Goal: Transaction & Acquisition: Purchase product/service

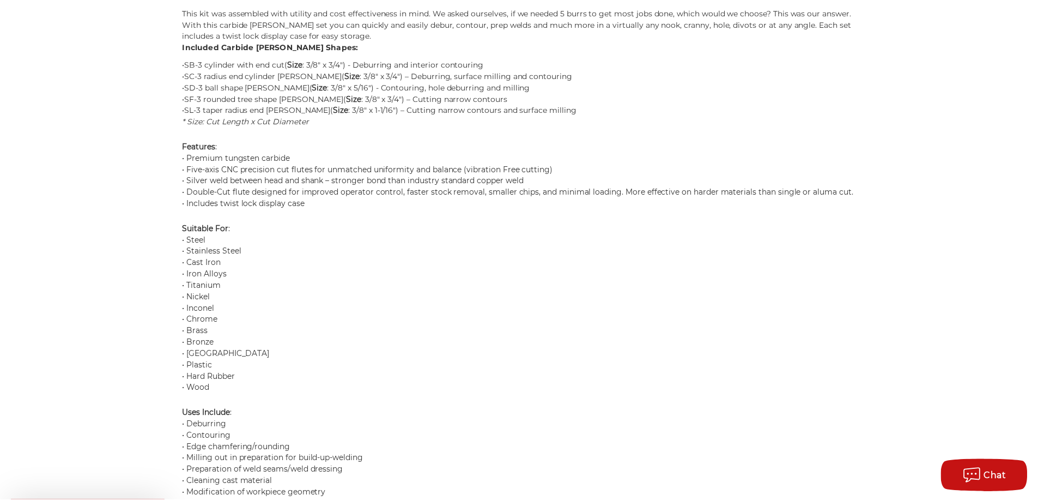
scroll to position [1035, 0]
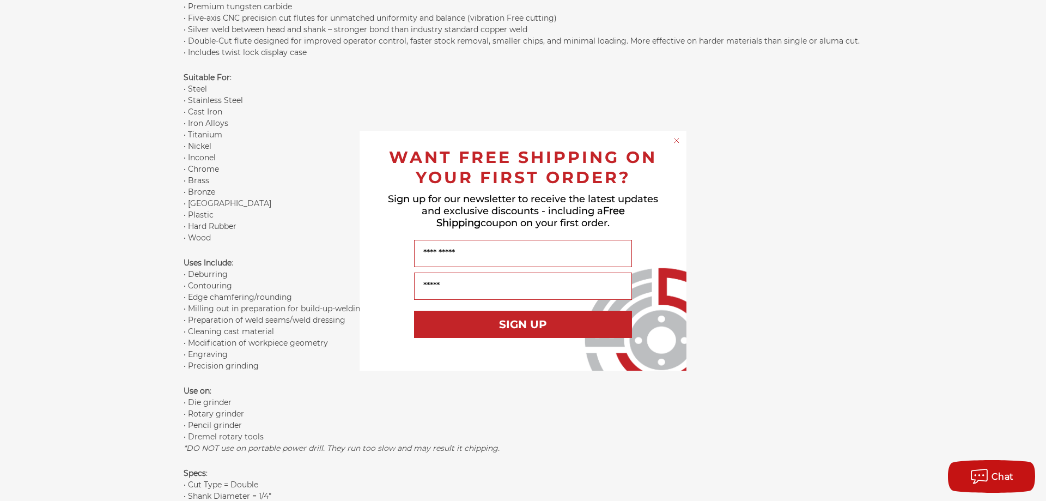
click at [678, 139] on icon "Close dialog" at bounding box center [677, 140] width 4 height 4
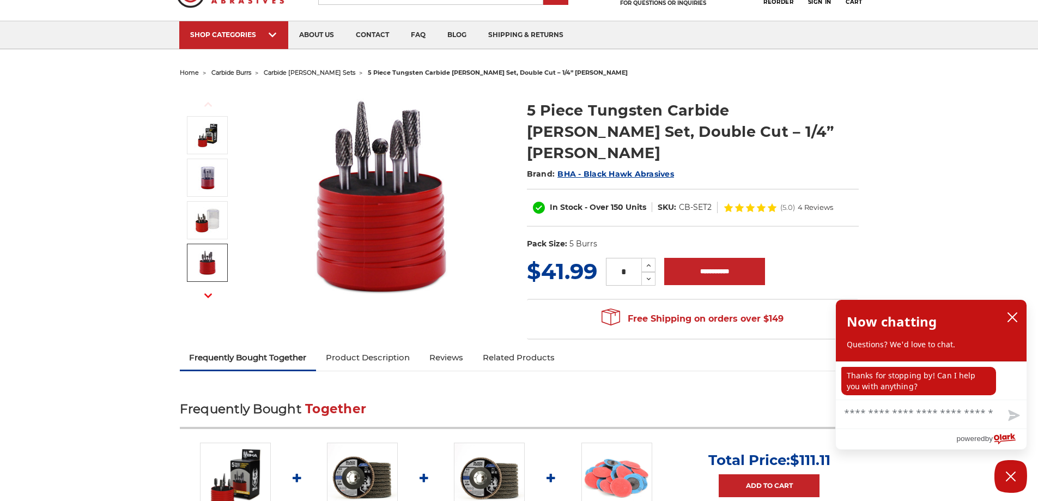
scroll to position [0, 0]
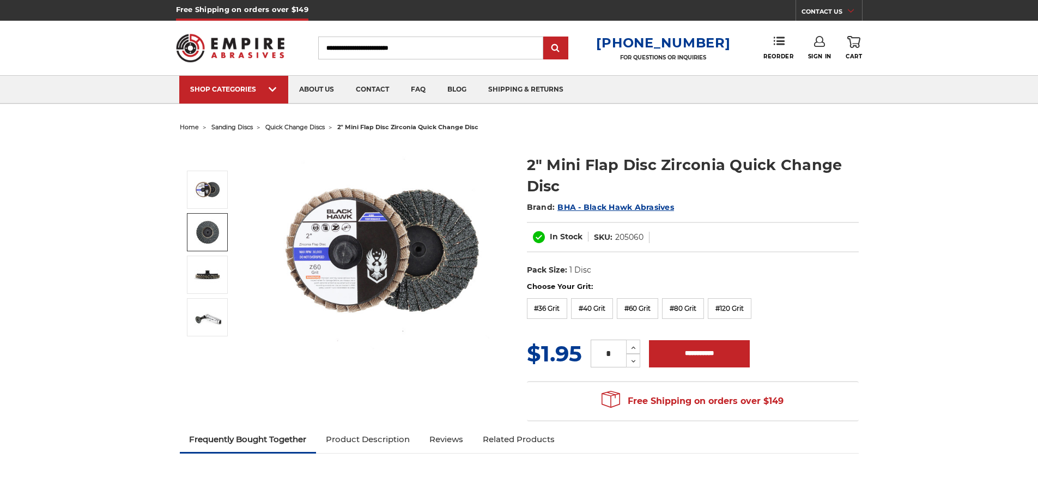
click at [202, 232] on img at bounding box center [207, 232] width 27 height 27
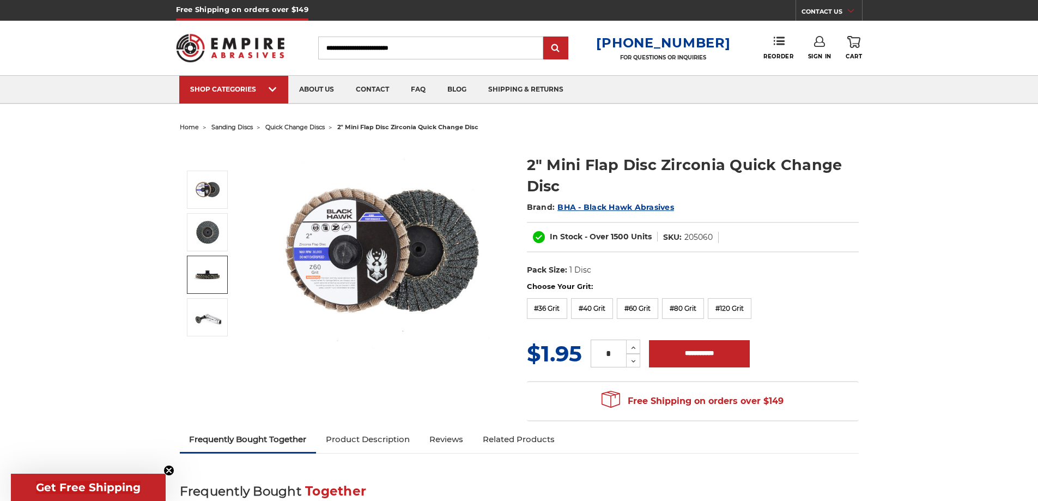
click at [205, 272] on img at bounding box center [207, 274] width 27 height 27
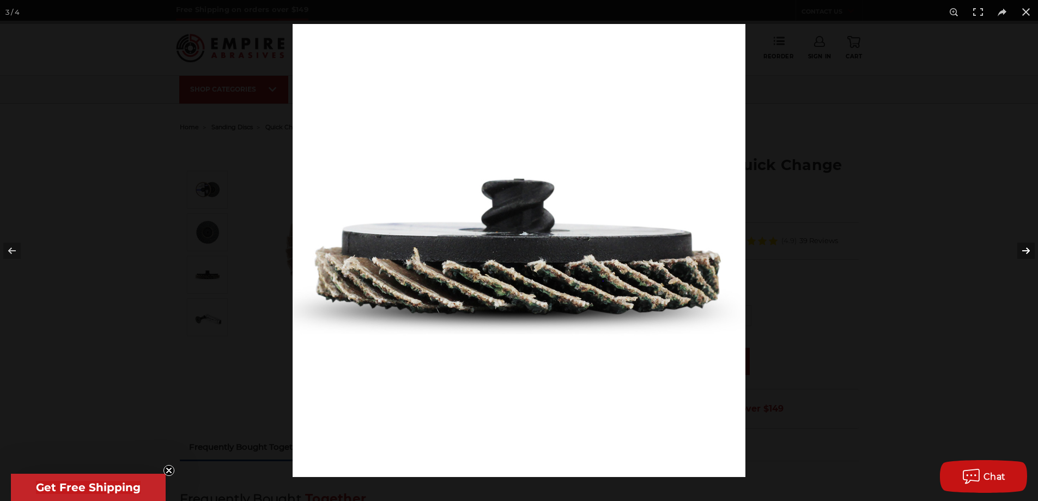
click at [1018, 245] on button at bounding box center [1019, 250] width 38 height 54
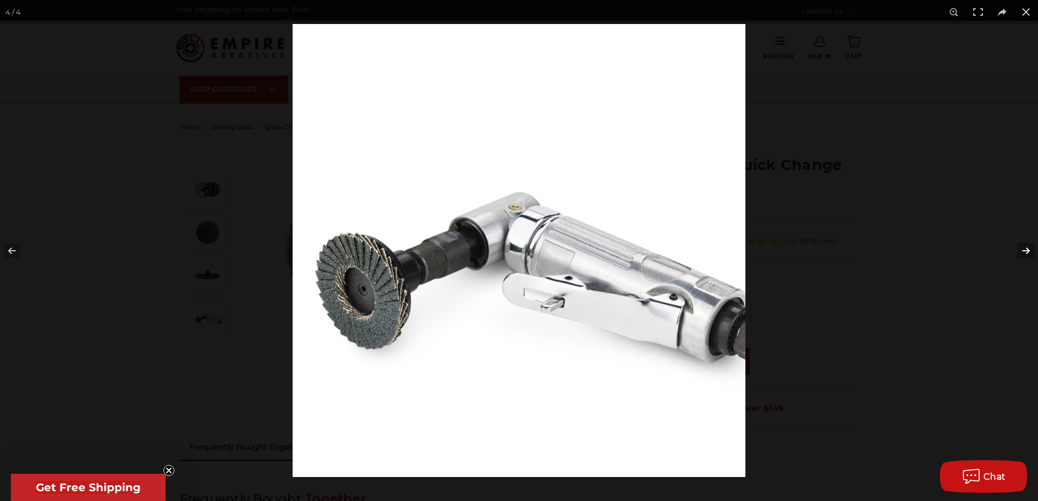
click at [1022, 246] on button at bounding box center [1019, 250] width 38 height 54
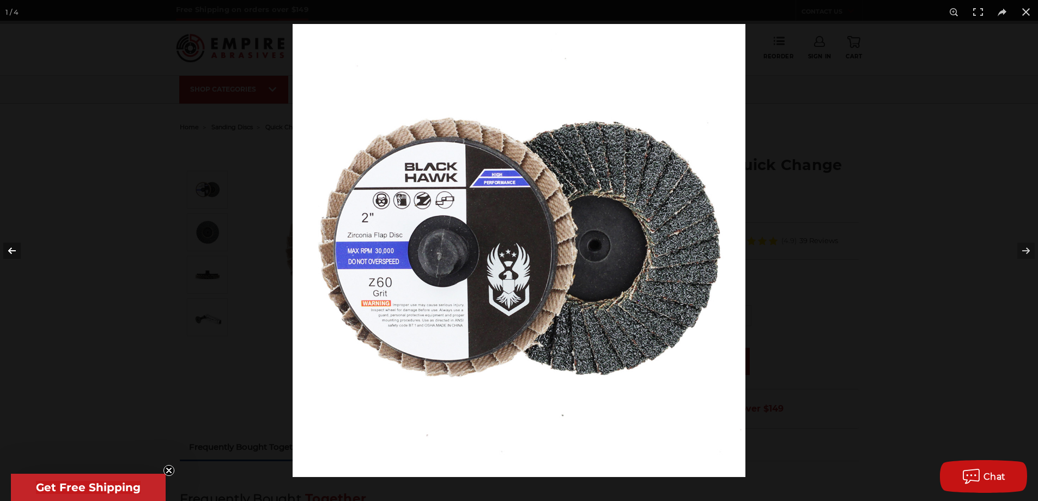
click at [11, 251] on button at bounding box center [19, 250] width 38 height 54
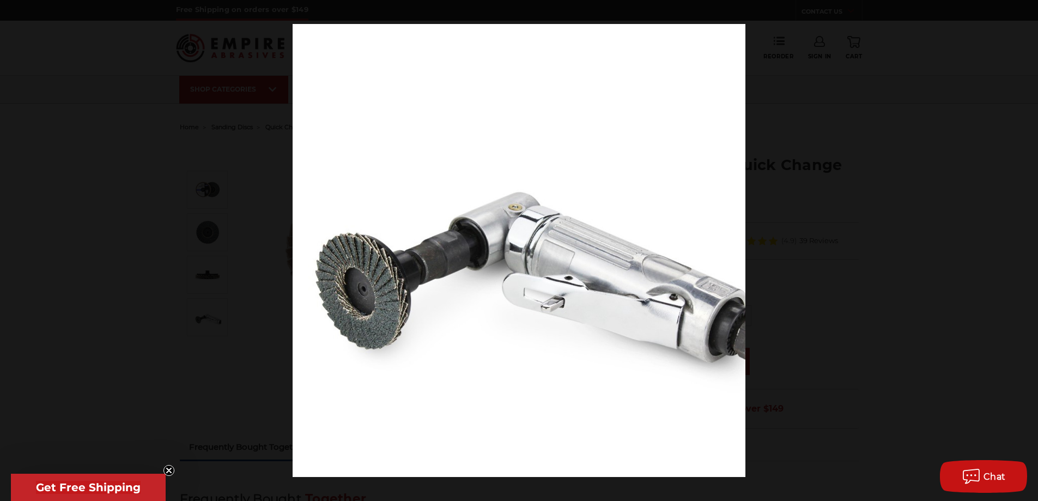
click at [11, 251] on button at bounding box center [19, 250] width 38 height 54
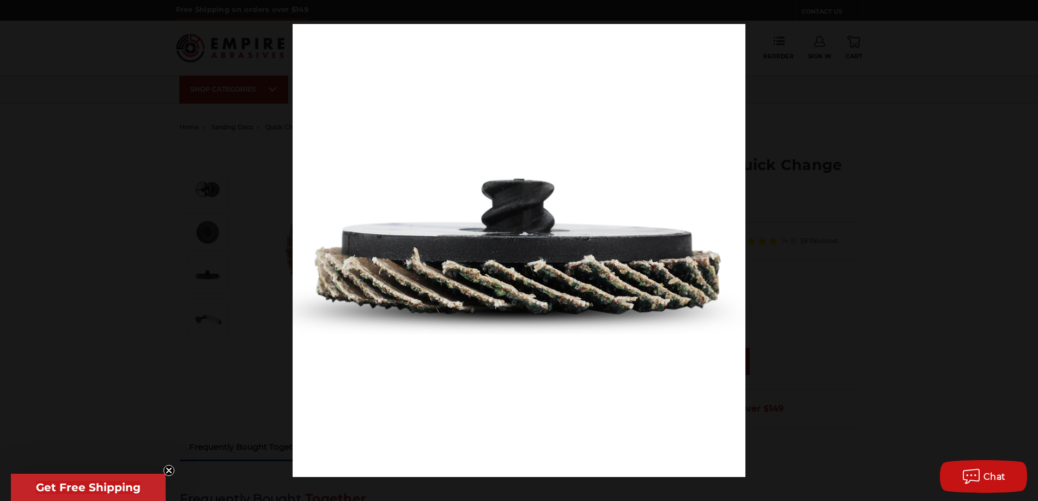
click at [11, 251] on button at bounding box center [19, 250] width 38 height 54
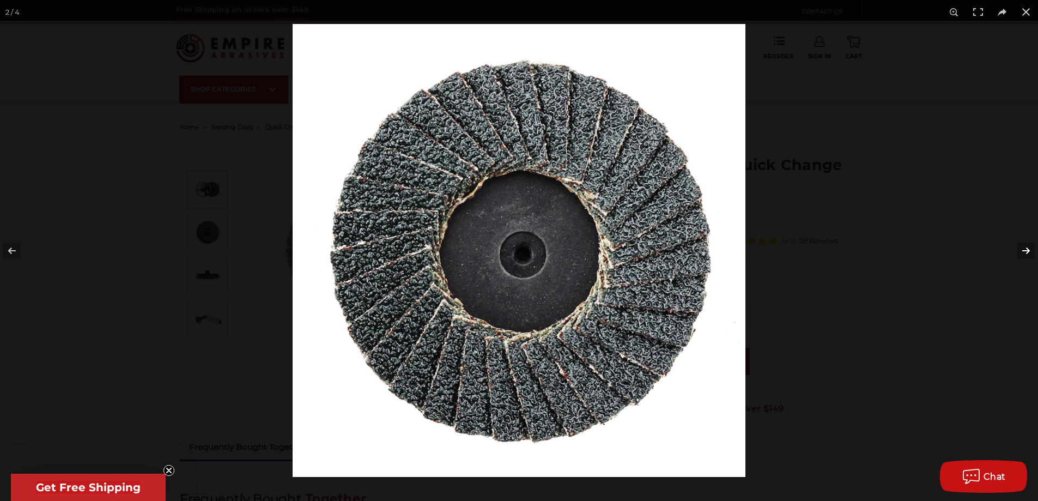
click at [1032, 247] on button at bounding box center [1019, 250] width 38 height 54
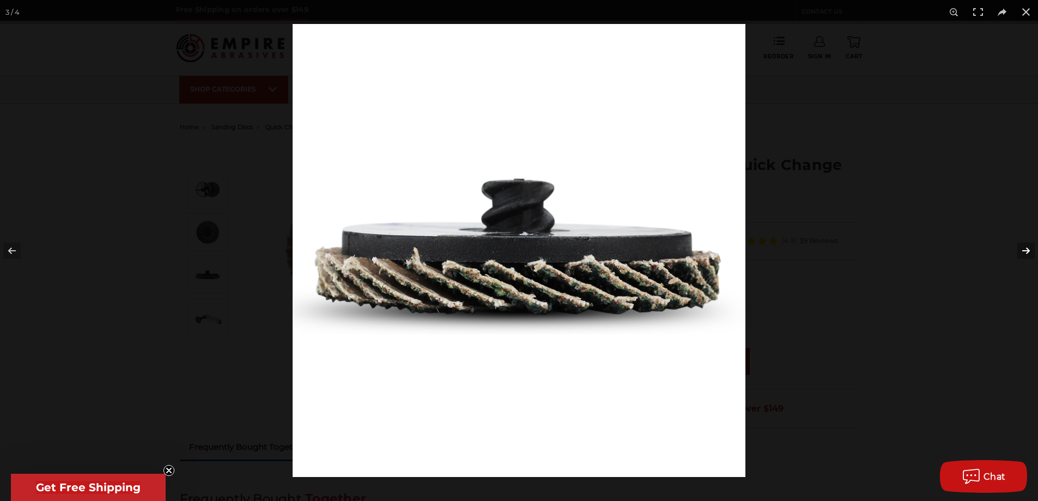
click at [1022, 249] on button at bounding box center [1019, 250] width 38 height 54
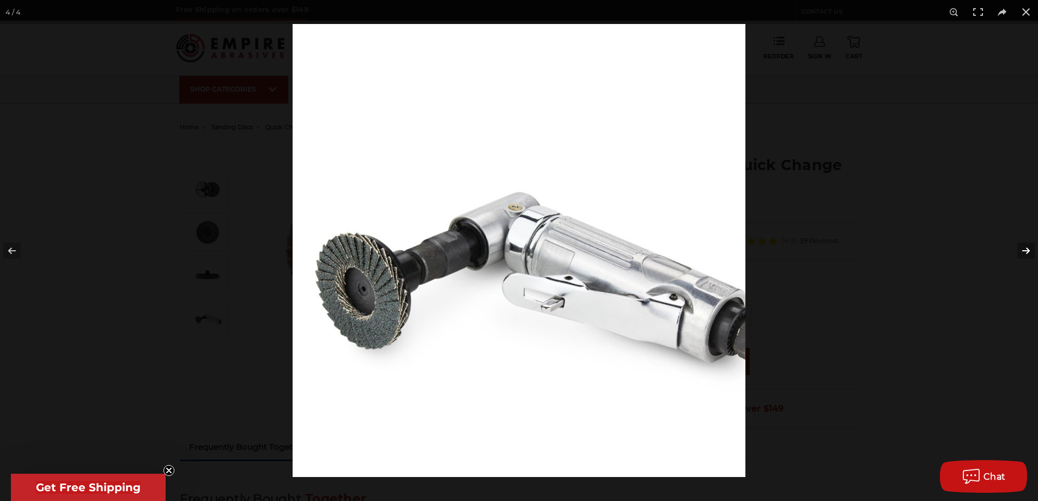
click at [1022, 249] on button at bounding box center [1019, 250] width 38 height 54
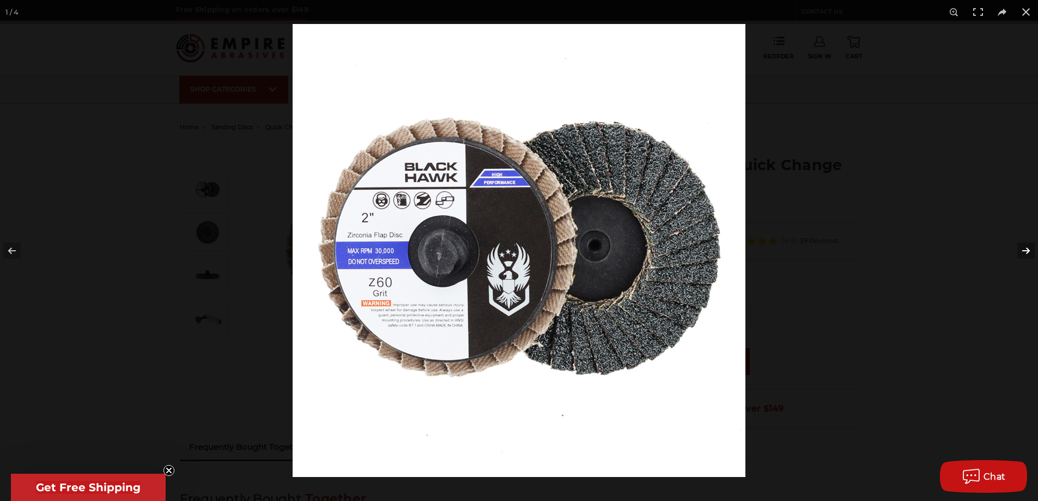
click at [1022, 249] on button at bounding box center [1019, 250] width 38 height 54
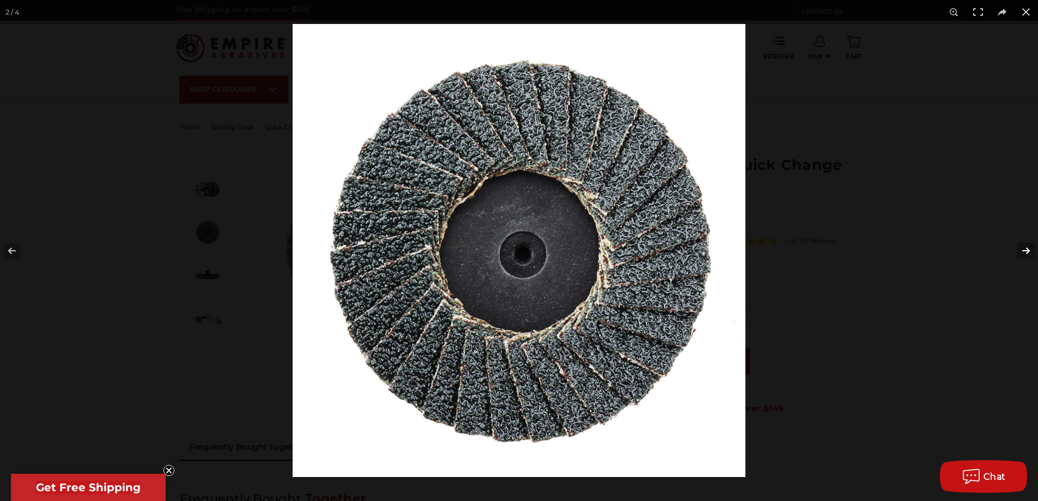
click at [1022, 249] on button at bounding box center [1019, 250] width 38 height 54
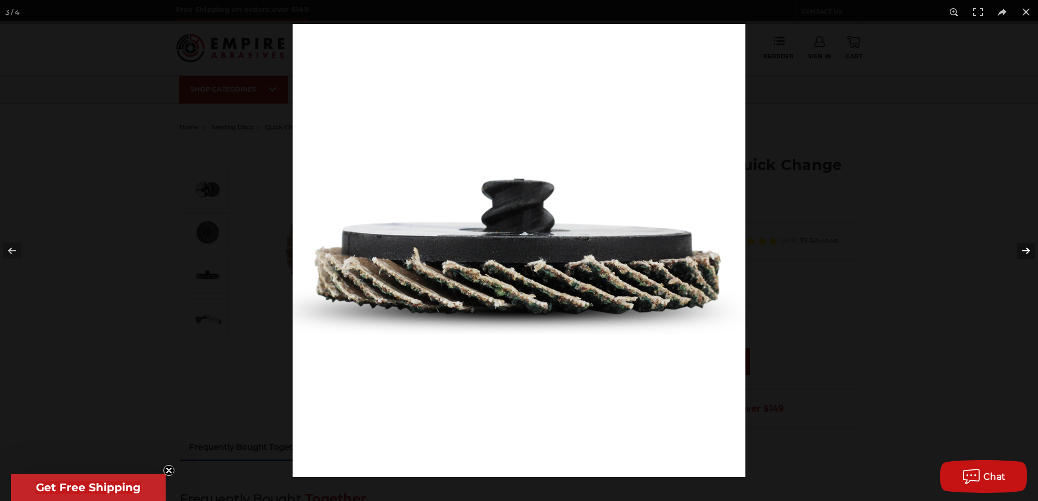
click at [1022, 249] on button at bounding box center [1019, 250] width 38 height 54
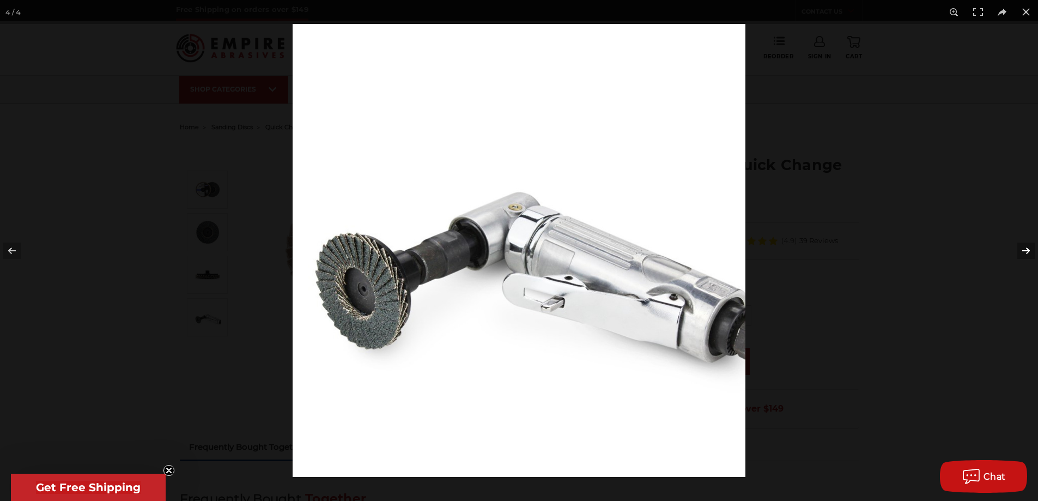
click at [1022, 249] on button at bounding box center [1019, 250] width 38 height 54
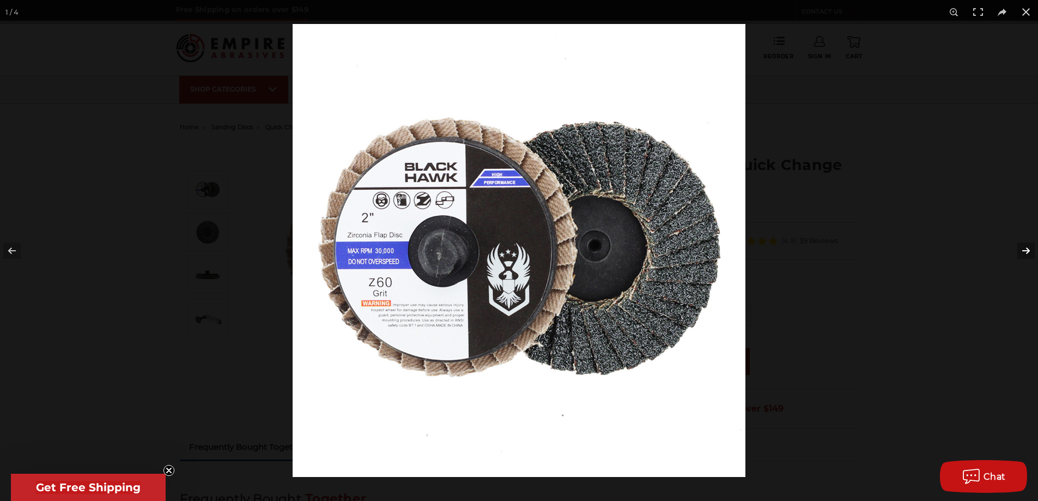
click at [1022, 249] on button at bounding box center [1019, 250] width 38 height 54
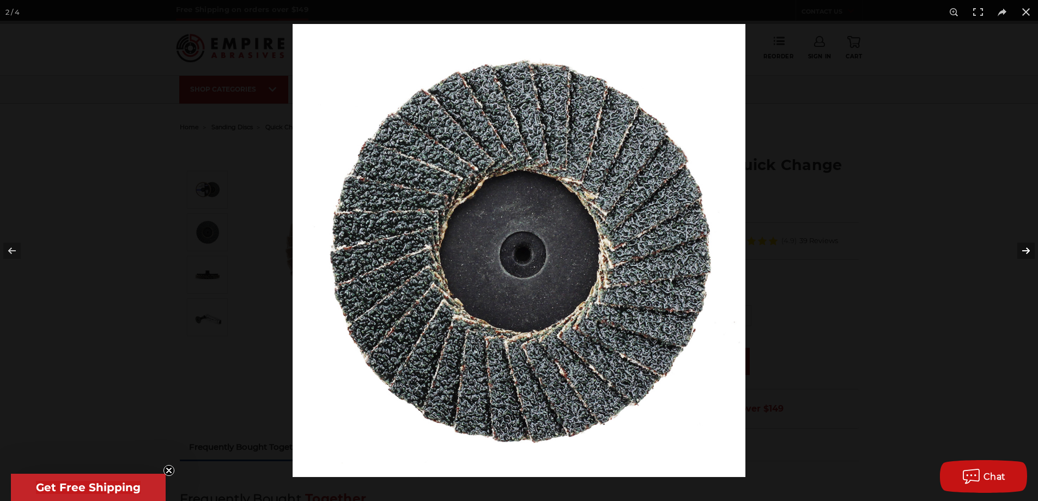
click at [1022, 249] on button at bounding box center [1019, 250] width 38 height 54
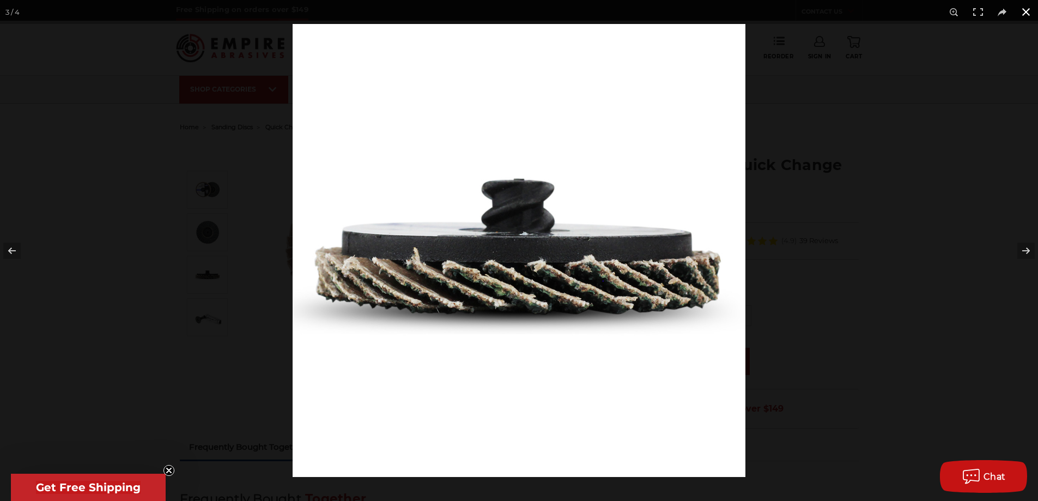
click at [1027, 10] on button at bounding box center [1026, 12] width 24 height 24
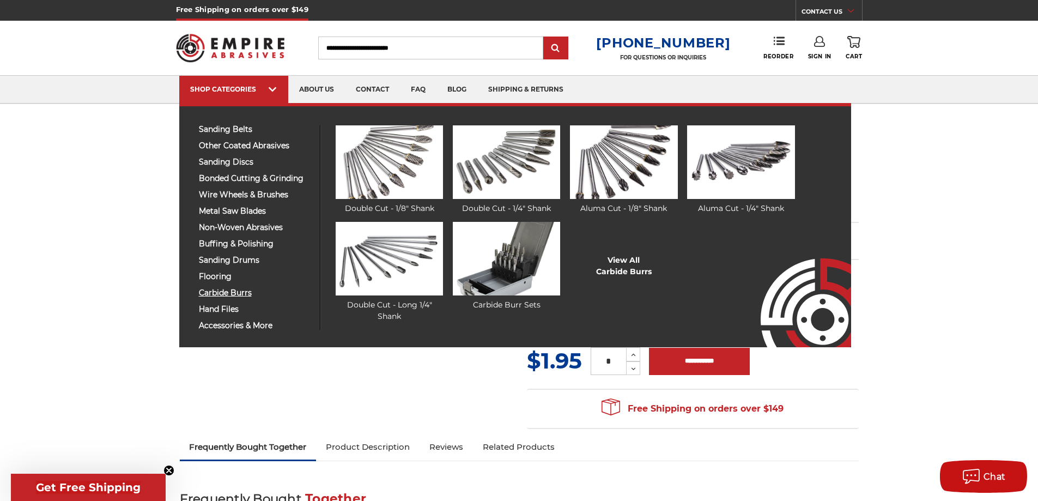
click at [234, 294] on span "carbide burrs" at bounding box center [255, 293] width 113 height 8
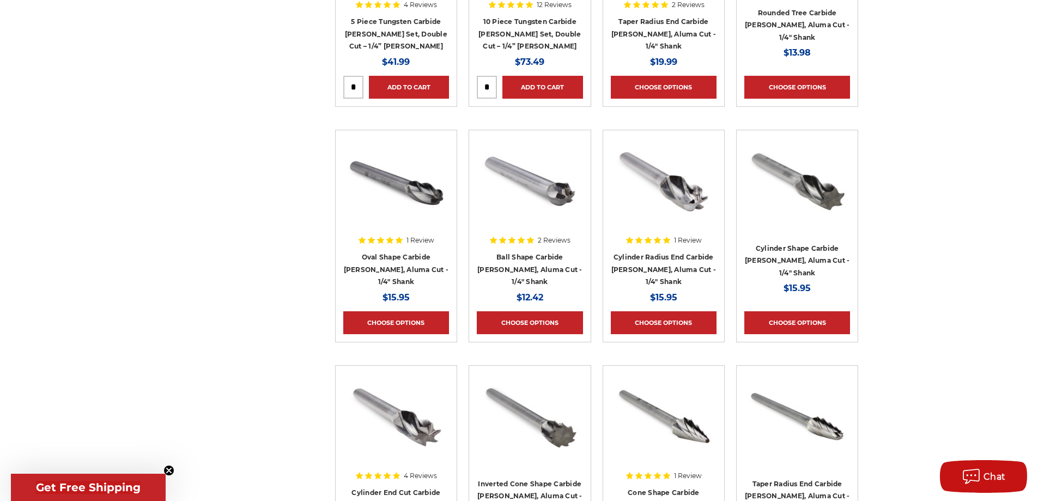
scroll to position [1801, 0]
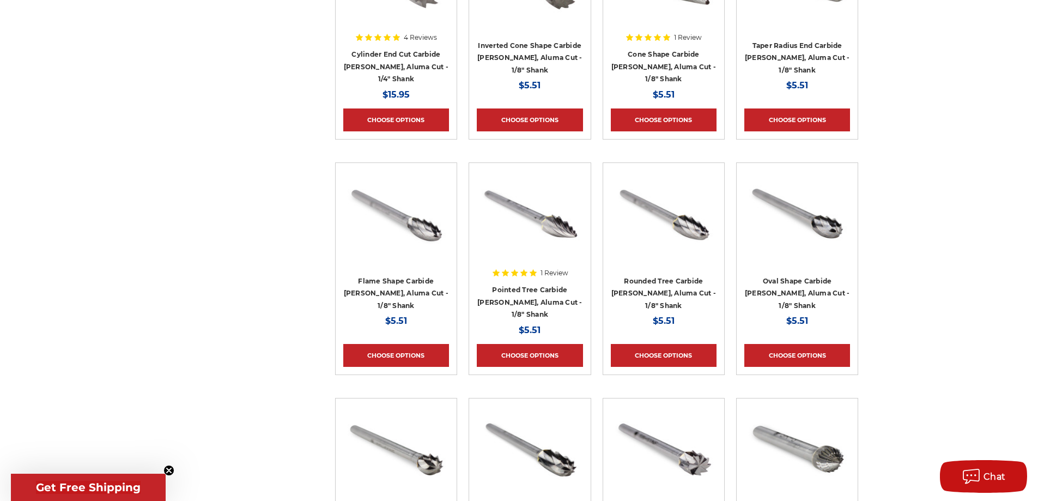
click at [1035, 221] on div "home carbide burrs carbide burrs Categories Double Cut - 1/8" Shank Double Cut …" at bounding box center [519, 454] width 1038 height 4271
drag, startPoint x: 1035, startPoint y: 221, endPoint x: 1038, endPoint y: 241, distance: 19.8
click at [1038, 241] on div "home carbide burrs carbide burrs Categories Double Cut - 1/8" Shank Double Cut …" at bounding box center [519, 454] width 1038 height 4271
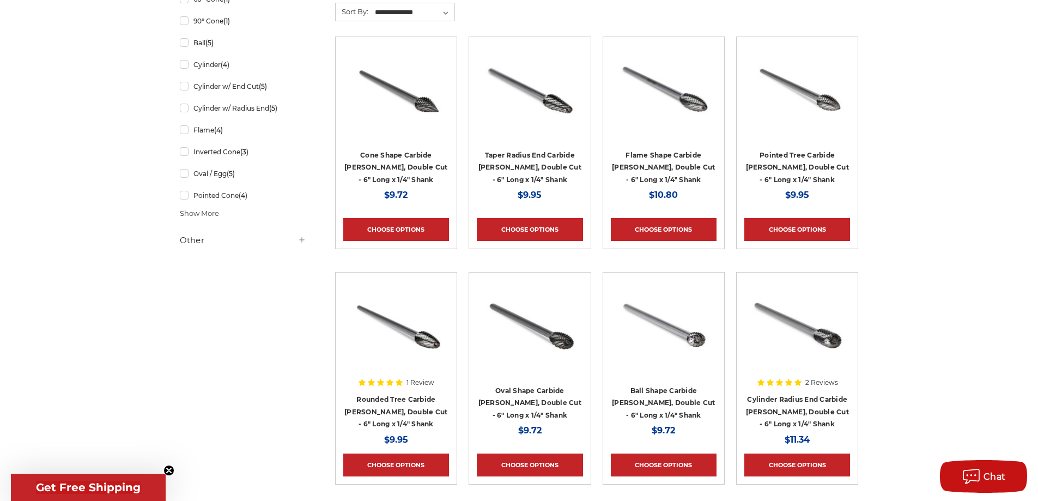
scroll to position [0, 0]
